Goal: Task Accomplishment & Management: Manage account settings

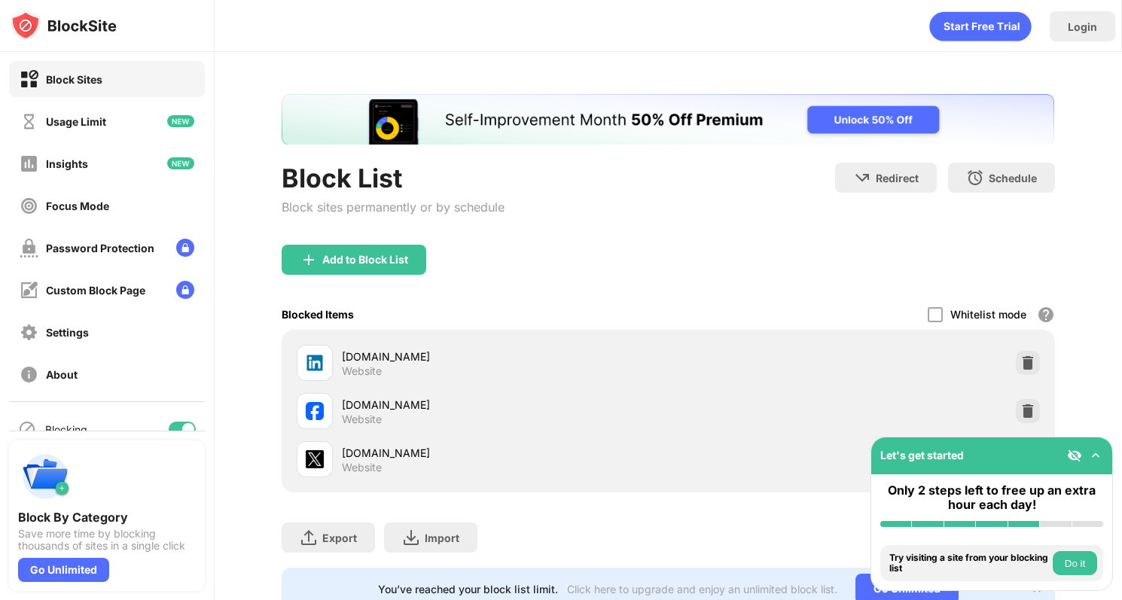
click at [1080, 568] on button "Do it" at bounding box center [1074, 563] width 44 height 24
click at [1097, 457] on img at bounding box center [1095, 455] width 15 height 15
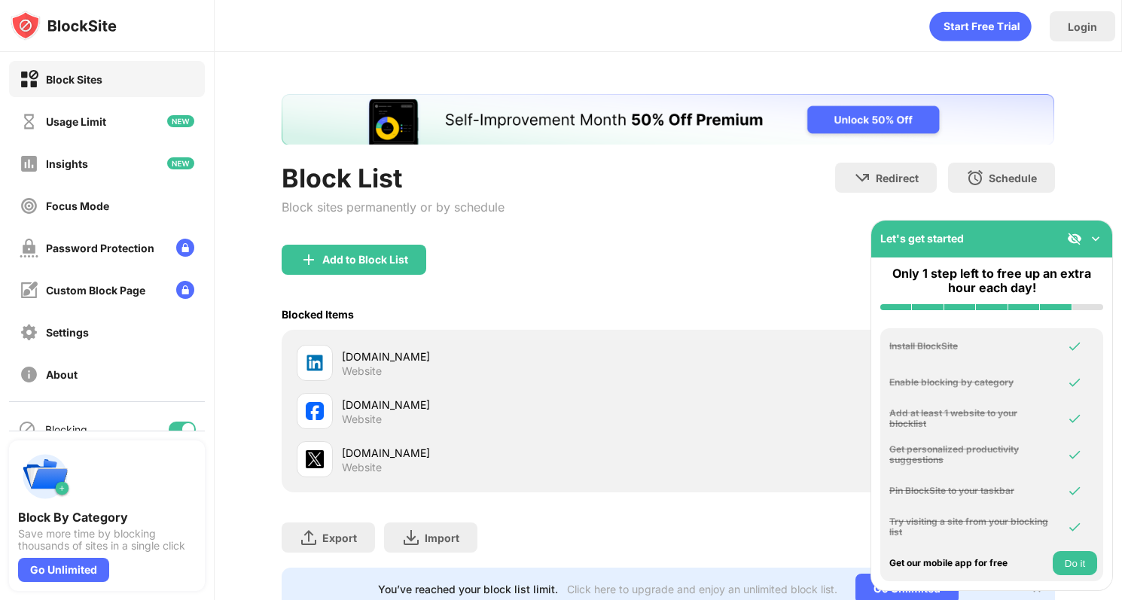
click at [1093, 242] on img at bounding box center [1095, 238] width 15 height 15
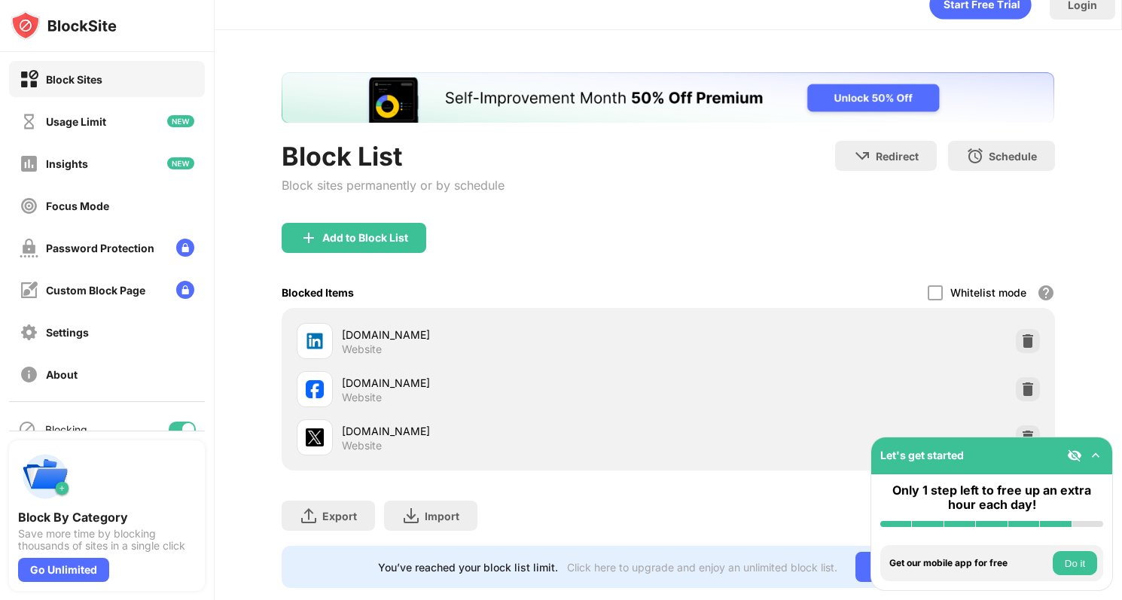
scroll to position [30, 0]
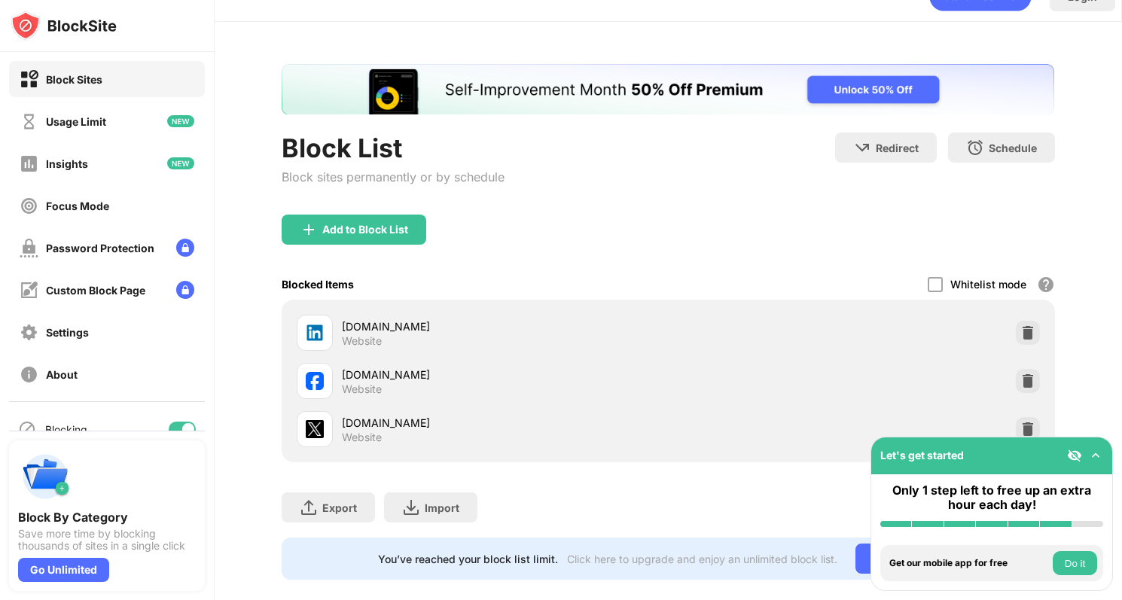
click at [1079, 452] on img at bounding box center [1074, 455] width 15 height 15
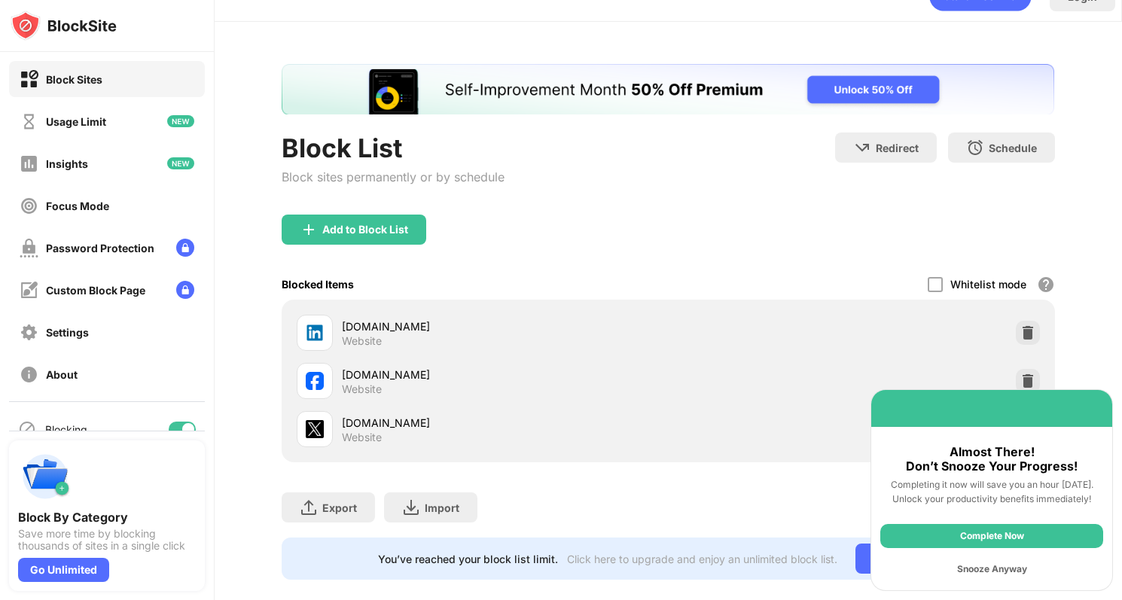
click at [730, 434] on div "[DOMAIN_NAME] Website" at bounding box center [668, 429] width 754 height 48
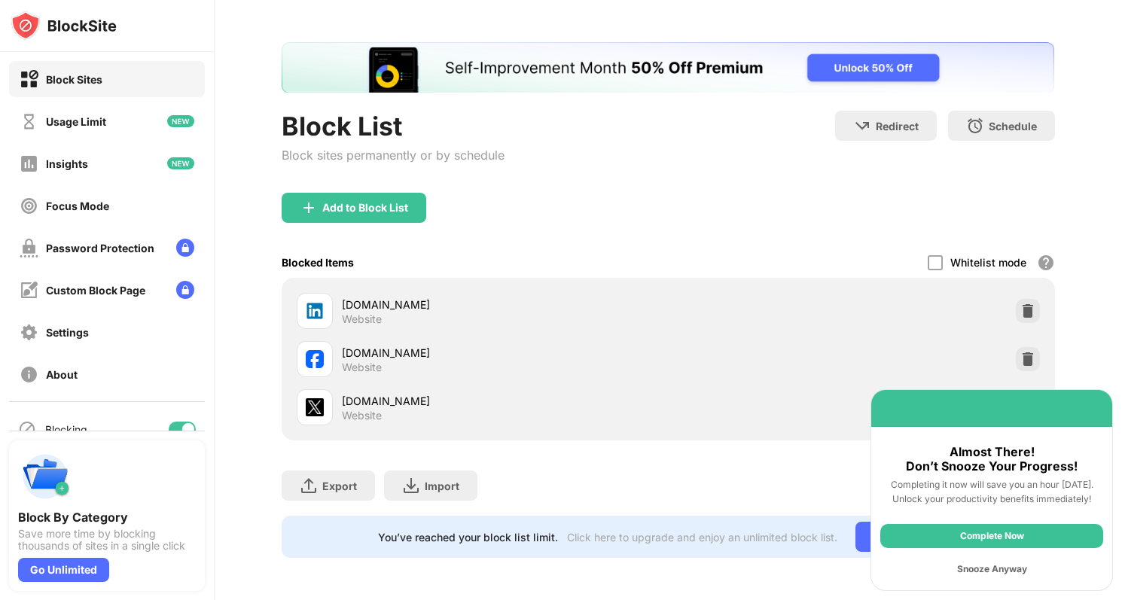
scroll to position [62, 0]
click at [988, 570] on div "Snooze Anyway" at bounding box center [991, 569] width 223 height 24
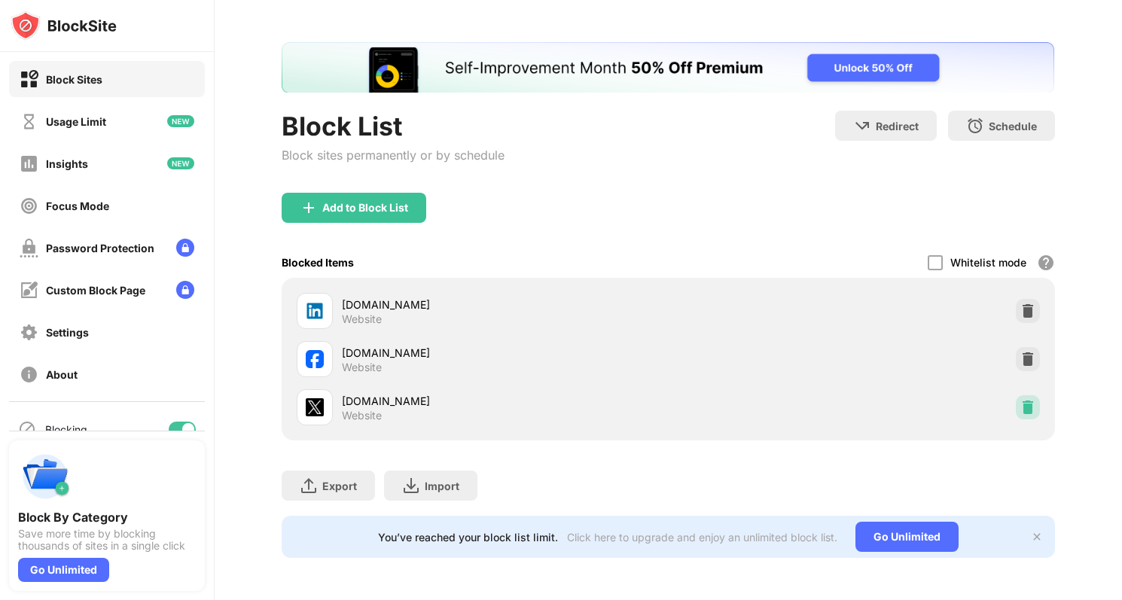
click at [1020, 400] on img at bounding box center [1027, 407] width 15 height 15
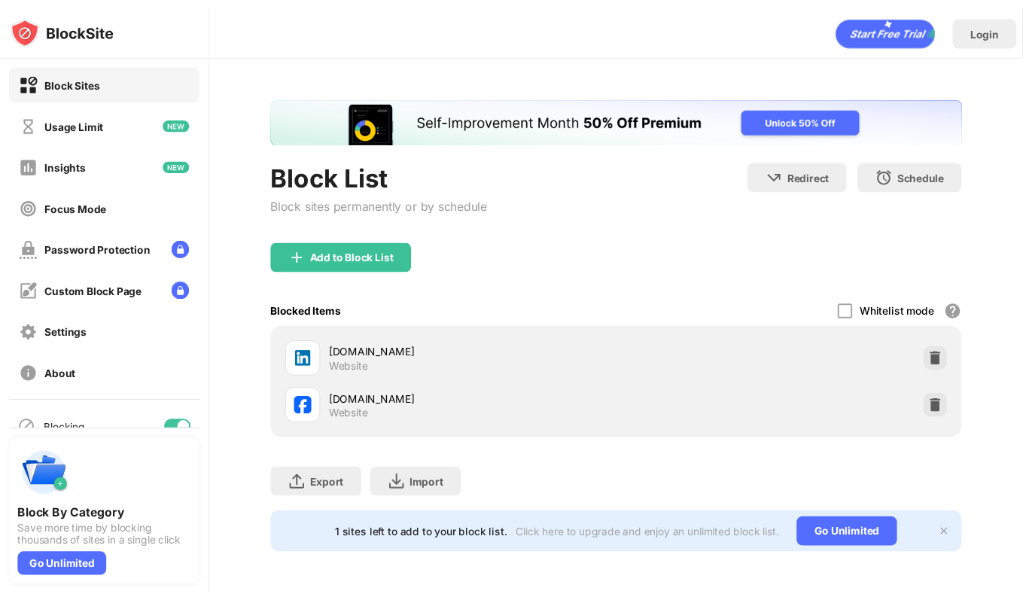
scroll to position [0, 0]
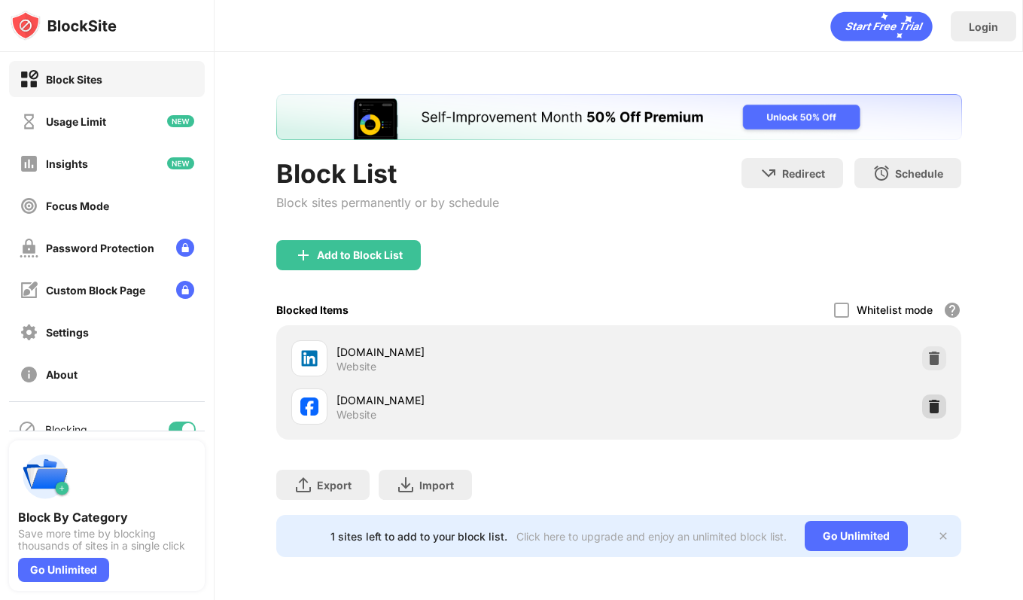
click at [923, 409] on div at bounding box center [934, 406] width 24 height 24
